Goal: Transaction & Acquisition: Book appointment/travel/reservation

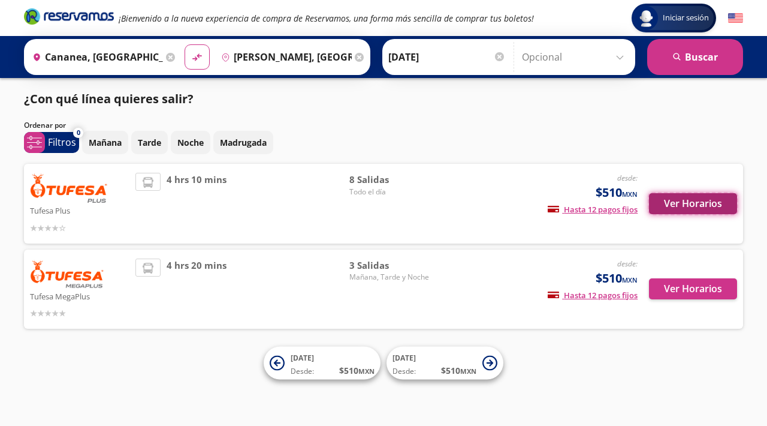
click at [692, 205] on button "Ver Horarios" at bounding box center [693, 203] width 88 height 21
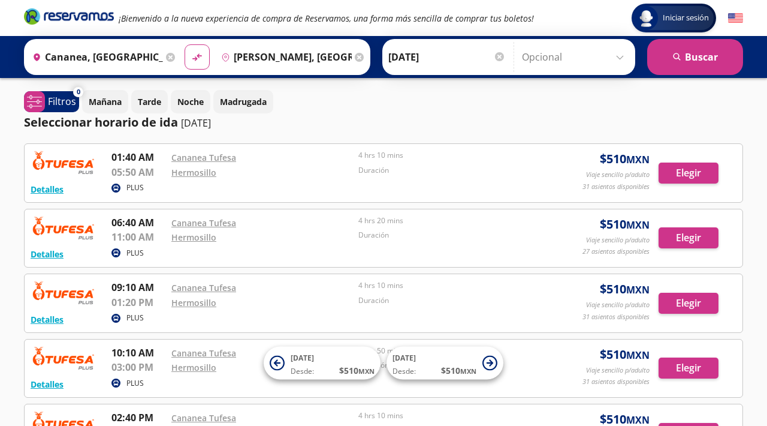
click at [74, 162] on img at bounding box center [64, 162] width 66 height 24
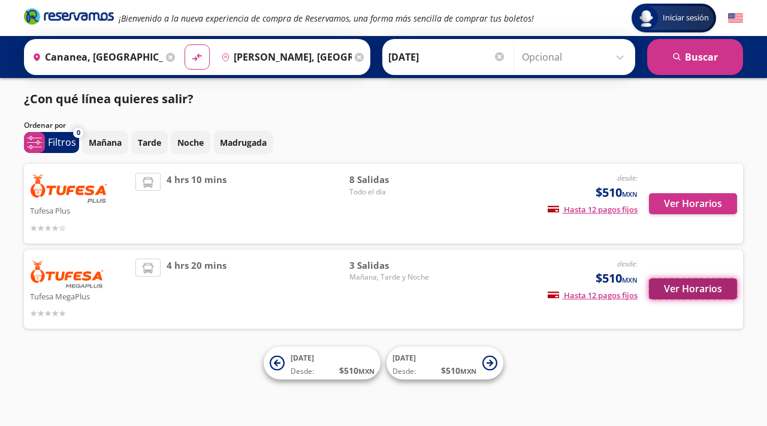
click at [686, 285] on button "Ver Horarios" at bounding box center [693, 288] width 88 height 21
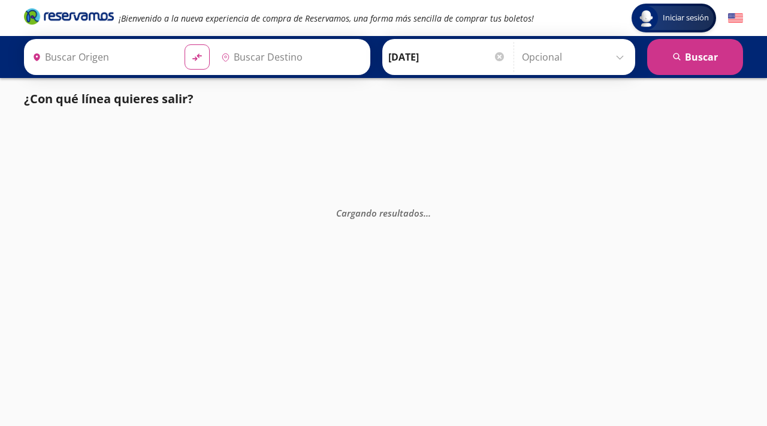
type input "Cananea, [GEOGRAPHIC_DATA]"
type input "Hermosillo, [GEOGRAPHIC_DATA]"
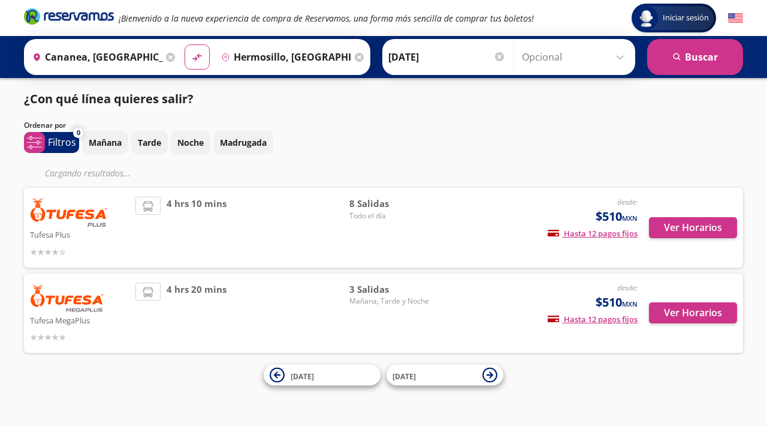
click at [378, 320] on div "3 [PERSON_NAME][DATE], Tarde y Noche" at bounding box center [391, 313] width 84 height 62
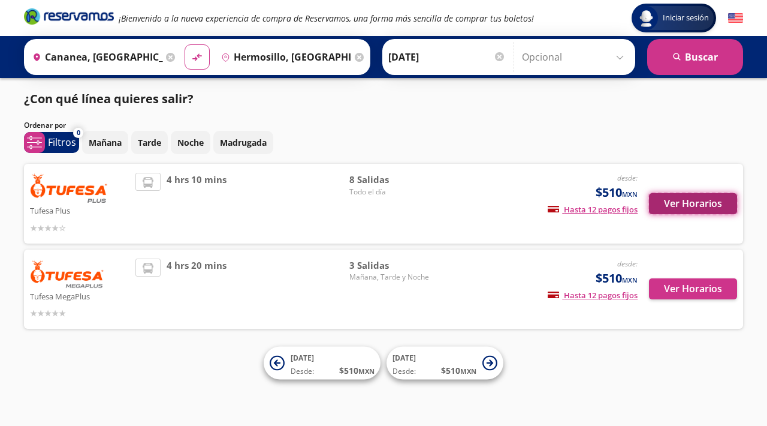
click at [698, 203] on button "Ver Horarios" at bounding box center [693, 203] width 88 height 21
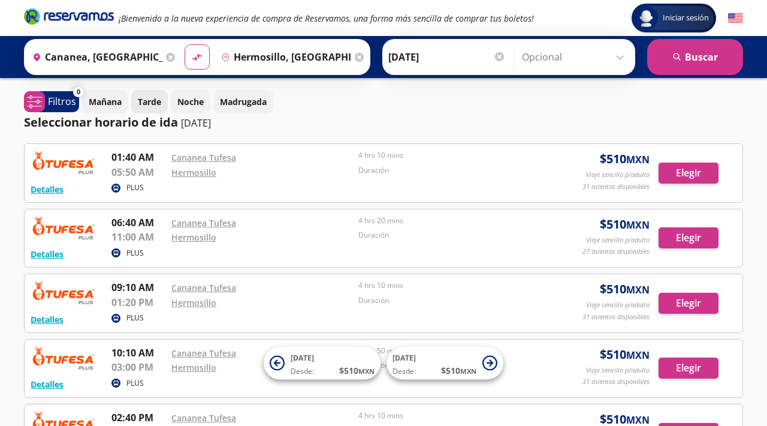
click at [156, 103] on p "Tarde" at bounding box center [149, 101] width 23 height 13
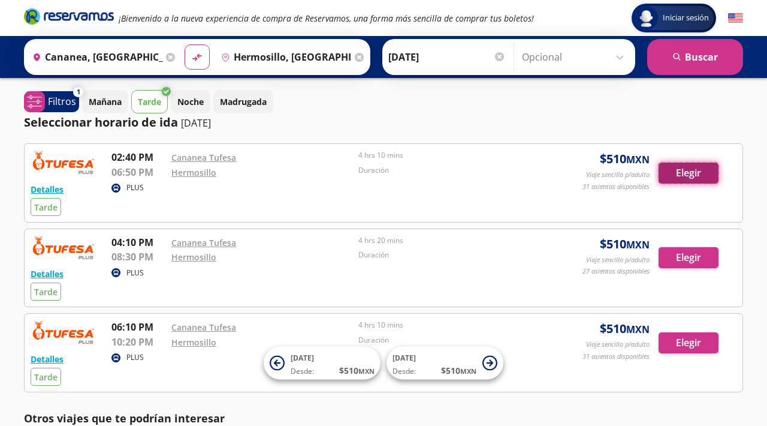
click at [691, 170] on button "Elegir" at bounding box center [689, 172] width 60 height 21
